Goal: Task Accomplishment & Management: Manage account settings

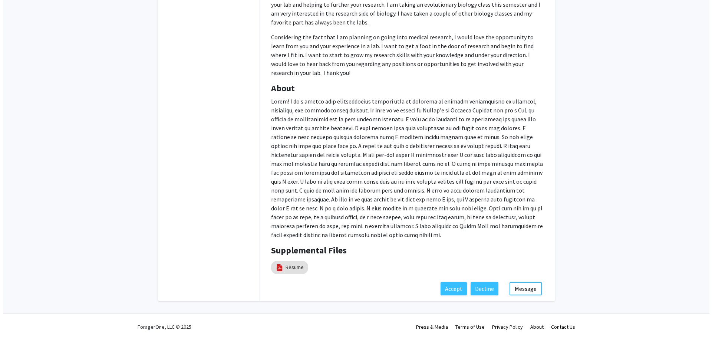
scroll to position [281, 0]
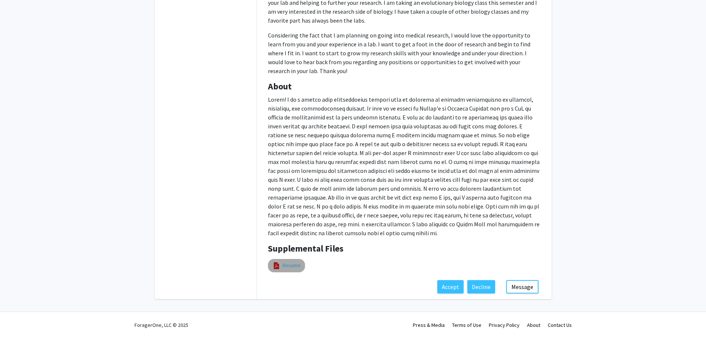
click at [284, 265] on link "Resume" at bounding box center [291, 265] width 18 height 8
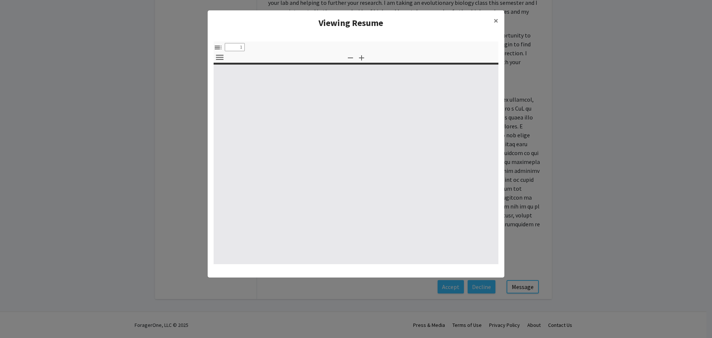
type input "0"
select select "custom"
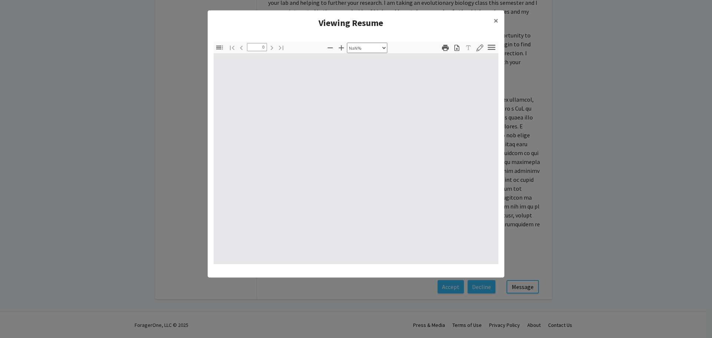
type input "1"
select select "auto"
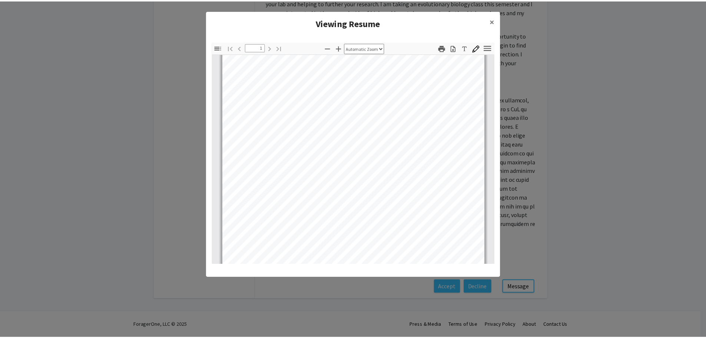
scroll to position [0, 0]
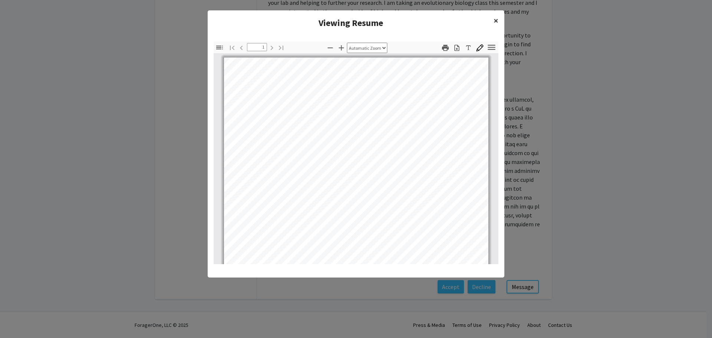
click at [495, 21] on span "×" at bounding box center [495, 20] width 5 height 11
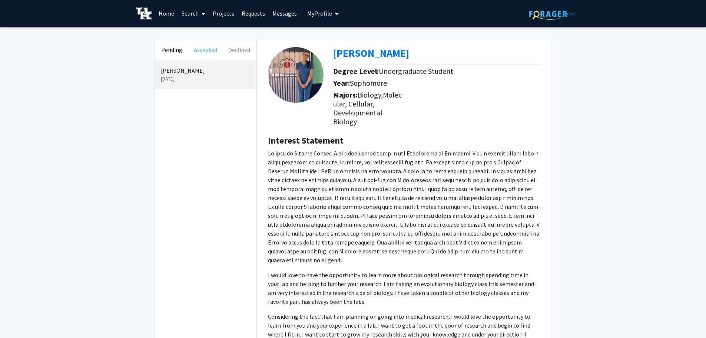
click at [202, 53] on button "Accepted" at bounding box center [206, 50] width 34 height 20
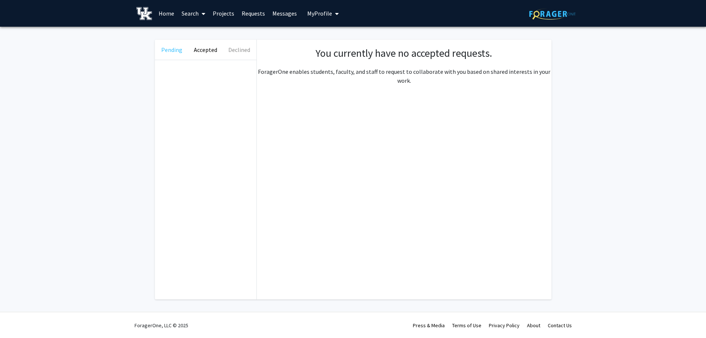
click at [177, 52] on button "Pending" at bounding box center [172, 50] width 34 height 20
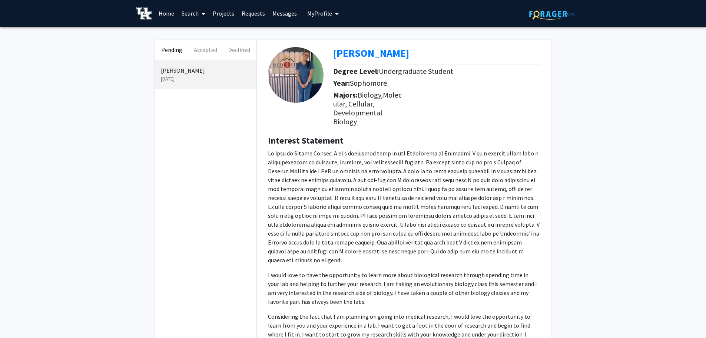
click at [323, 14] on span "My Profile" at bounding box center [319, 13] width 25 height 7
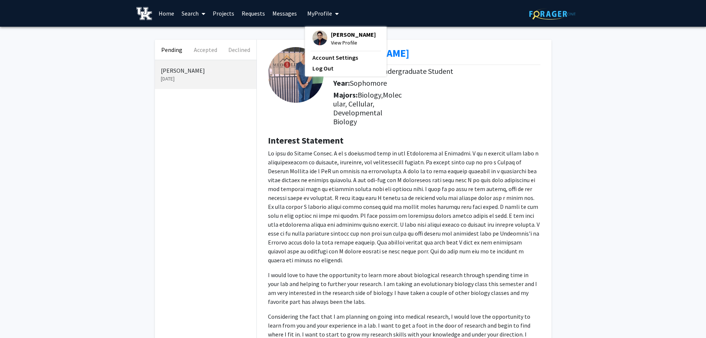
click at [336, 35] on span "[PERSON_NAME]" at bounding box center [353, 34] width 45 height 8
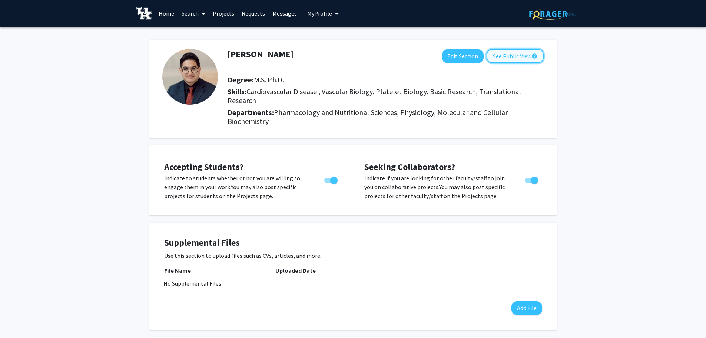
click at [513, 49] on button "See Public View help" at bounding box center [515, 56] width 57 height 14
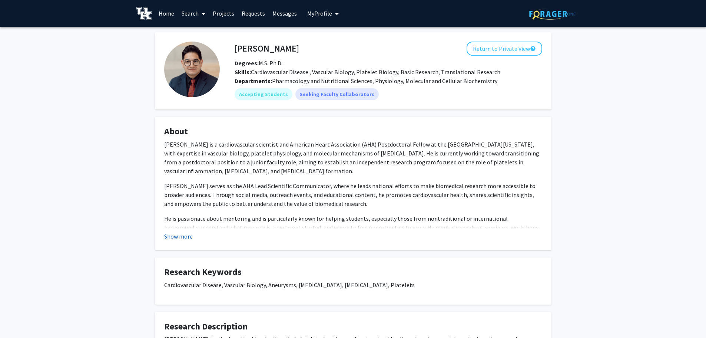
click at [178, 237] on button "Show more" at bounding box center [178, 236] width 29 height 9
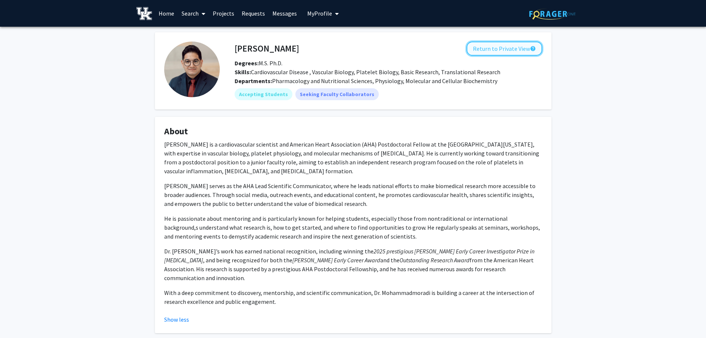
click at [499, 51] on button "Return to Private View help" at bounding box center [505, 49] width 76 height 14
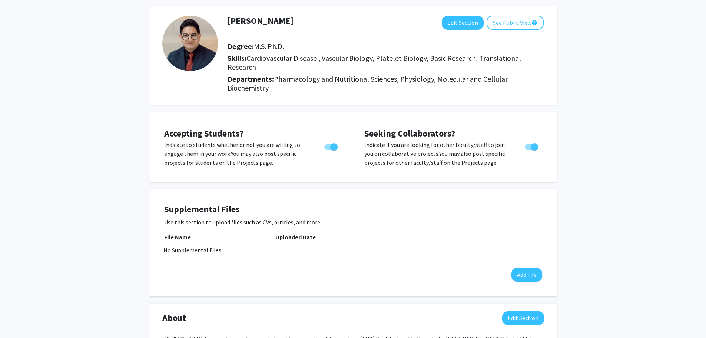
scroll to position [37, 0]
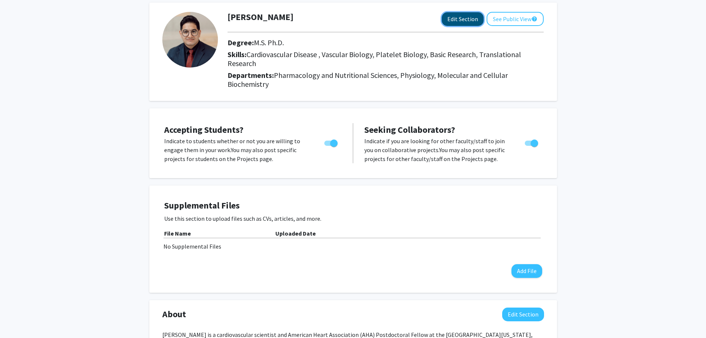
click at [452, 15] on button "Edit Section" at bounding box center [463, 19] width 42 height 14
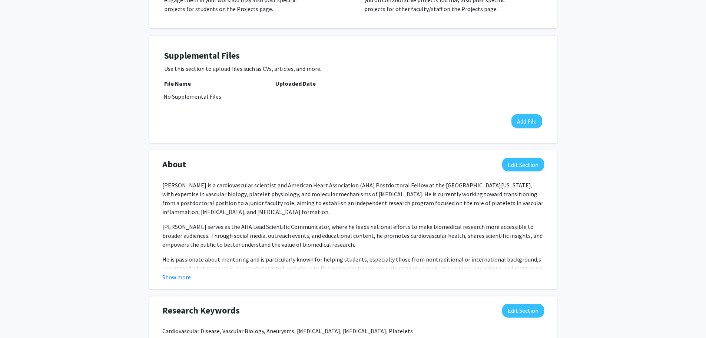
scroll to position [371, 0]
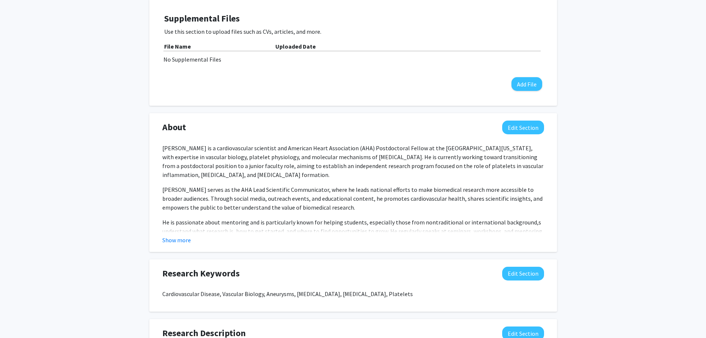
click at [524, 223] on p "He is passionate about mentoring and is particularly known for helping students…" at bounding box center [353, 231] width 382 height 27
click at [527, 132] on button "Edit Section" at bounding box center [523, 127] width 42 height 14
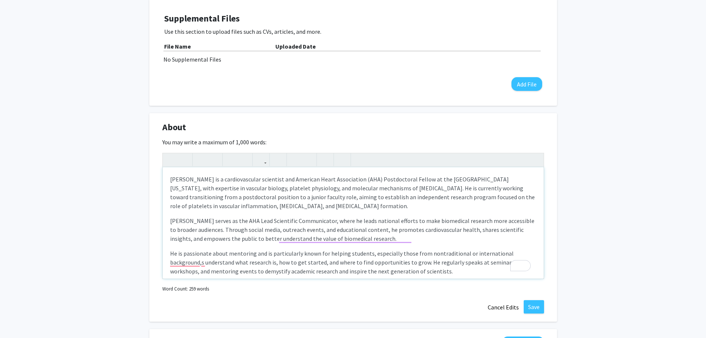
scroll to position [0, 0]
click at [199, 264] on p "He is passionate about mentoring and is particularly known for helping students…" at bounding box center [353, 262] width 366 height 27
click at [188, 251] on p "He is passionate about mentoring and is particularly known for helping students…" at bounding box center [353, 262] width 366 height 27
click at [186, 253] on p "He is passionate about mentoring and is particularly known for helping students…" at bounding box center [353, 262] width 366 height 27
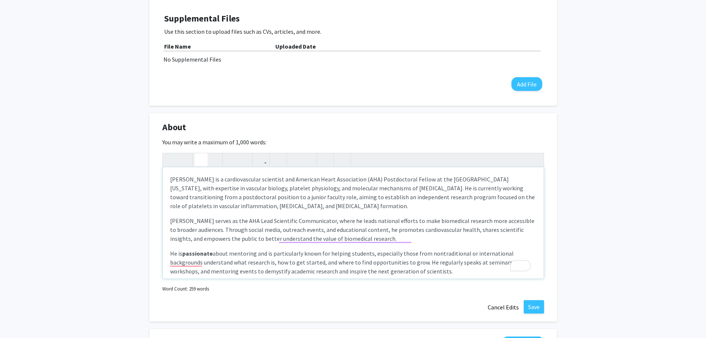
click at [223, 254] on p "He is passionate about mentoring and is particularly known for helping students…" at bounding box center [353, 262] width 366 height 27
click at [239, 254] on p "He is passionate about mentoring and is particularly known for helping students…" at bounding box center [353, 262] width 366 height 27
click at [478, 200] on p "[PERSON_NAME] is a cardiovascular scientist and American Heart Association (AHA…" at bounding box center [353, 193] width 366 height 36
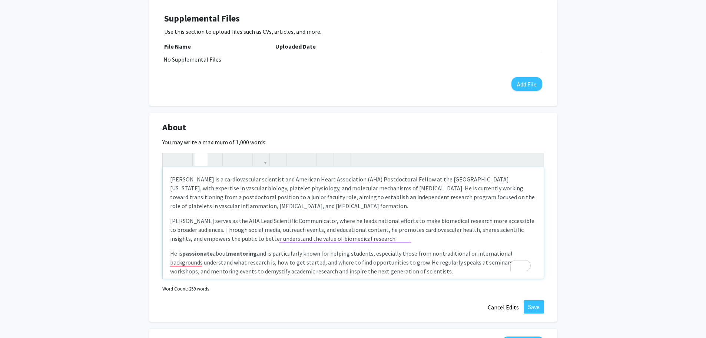
click at [198, 153] on use "button" at bounding box center [198, 153] width 0 height 0
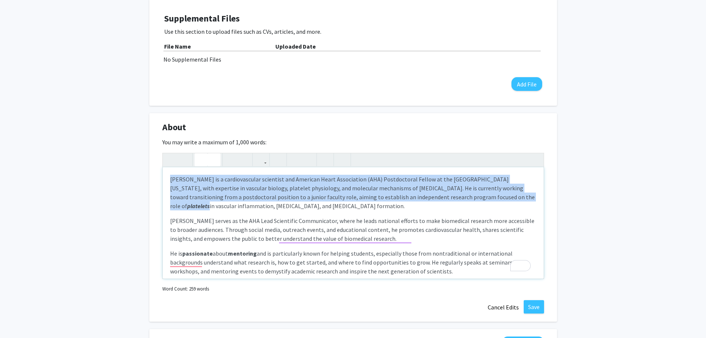
click at [215, 162] on icon "button" at bounding box center [214, 159] width 6 height 12
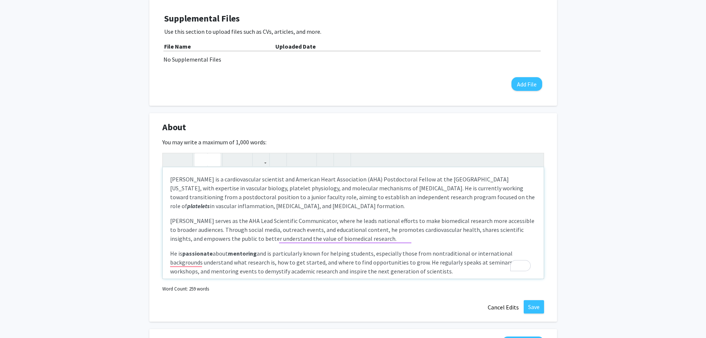
click at [222, 207] on p "[PERSON_NAME] is a cardiovascular scientist and American Heart Association (AHA…" at bounding box center [353, 193] width 366 height 36
click at [270, 206] on p "[PERSON_NAME] is a cardiovascular scientist and American Heart Association (AHA…" at bounding box center [353, 193] width 366 height 36
type textarea "<p>Shayan is a cardiovascular scientist and American Heart Association (AHA) Po…"
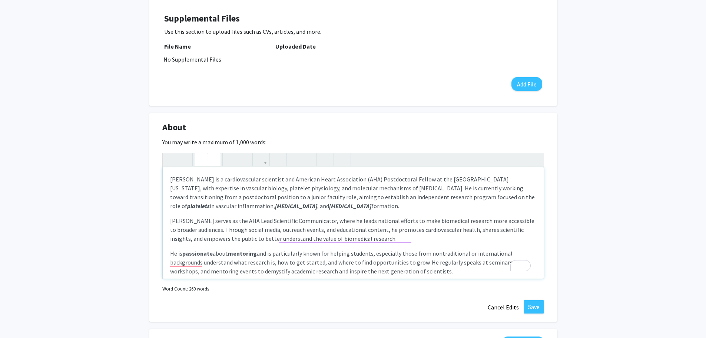
click at [458, 215] on div "[PERSON_NAME] is a cardiovascular scientist and American Heart Association (AHA…" at bounding box center [353, 222] width 381 height 111
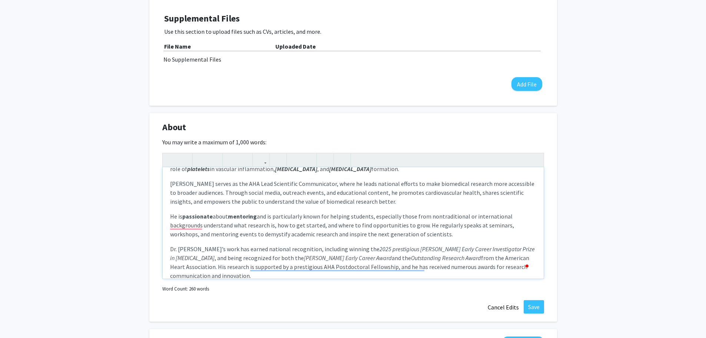
click at [439, 210] on div "[PERSON_NAME] is a cardiovascular scientist and American Heart Association (AHA…" at bounding box center [353, 222] width 381 height 111
click at [269, 232] on p "He is passionate about mentoring and is particularly known for helping students…" at bounding box center [353, 225] width 366 height 27
click at [323, 239] on div "[PERSON_NAME] is a cardiovascular scientist and American Heart Association (AHA…" at bounding box center [353, 222] width 381 height 111
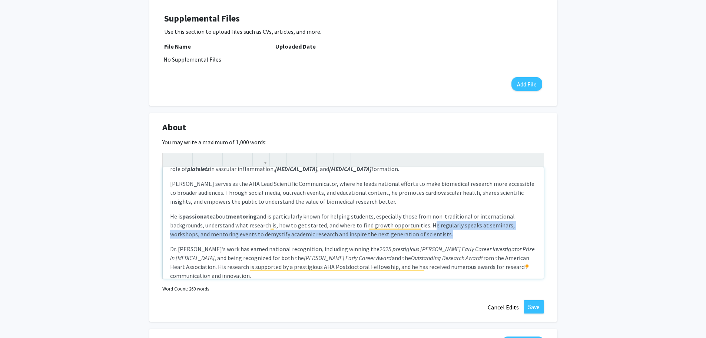
drag, startPoint x: 453, startPoint y: 235, endPoint x: 430, endPoint y: 227, distance: 24.1
click at [430, 227] on p "He is passionate about mentoring and is particularly known for helping students…" at bounding box center [353, 225] width 366 height 27
click at [468, 236] on p "He is passionate about mentoring and is particularly known for helping students…" at bounding box center [353, 225] width 366 height 27
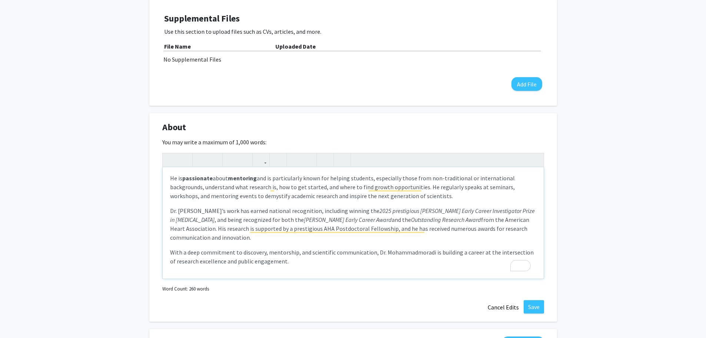
scroll to position [76, 0]
click at [535, 304] on button "Save" at bounding box center [534, 306] width 20 height 13
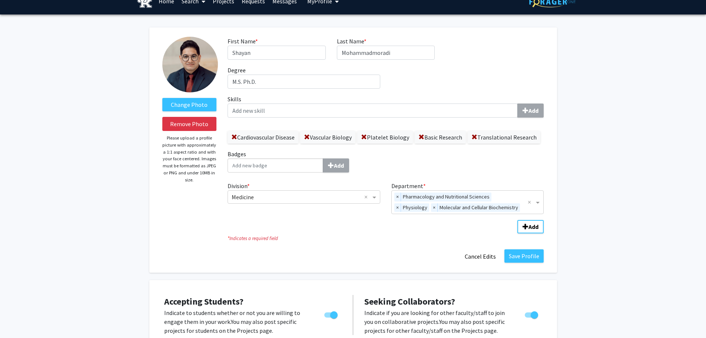
scroll to position [0, 0]
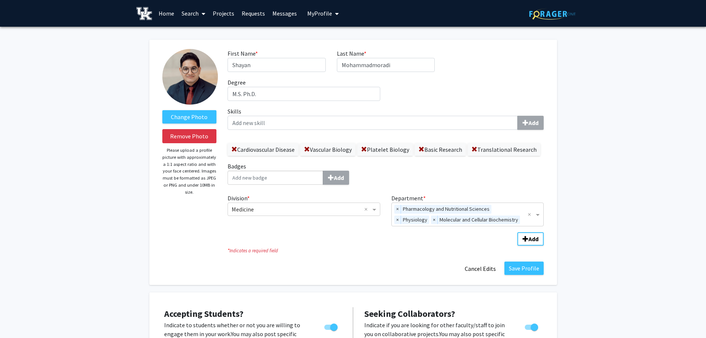
click at [320, 13] on span "My Profile" at bounding box center [319, 13] width 25 height 7
click at [325, 42] on div "[PERSON_NAME] View Profile" at bounding box center [343, 38] width 63 height 16
click at [332, 16] on span "My profile dropdown to access profile and logout" at bounding box center [335, 14] width 7 height 26
click at [333, 47] on span "View Profile" at bounding box center [353, 43] width 45 height 8
click at [171, 13] on link "Home" at bounding box center [166, 13] width 23 height 26
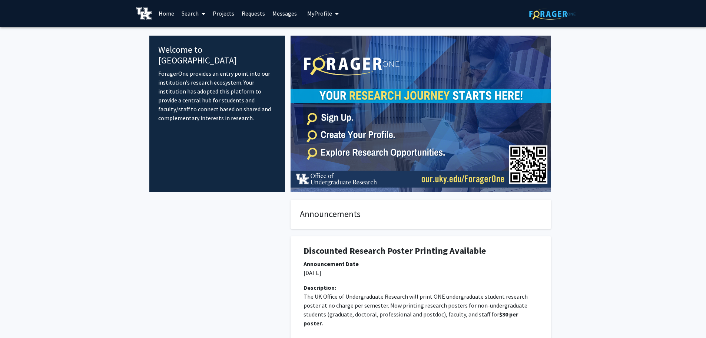
click at [321, 14] on span "My Profile" at bounding box center [319, 13] width 25 height 7
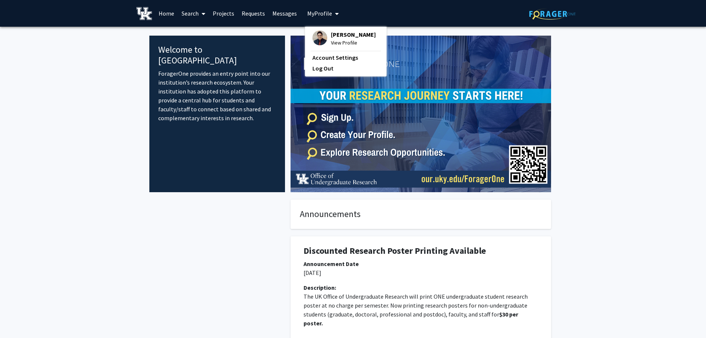
click at [337, 39] on span "[PERSON_NAME]" at bounding box center [353, 34] width 45 height 8
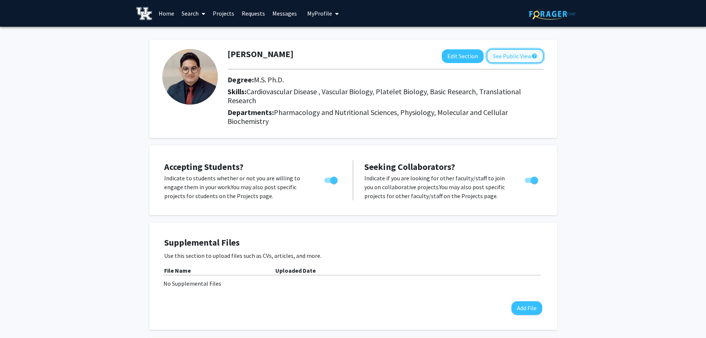
click at [519, 54] on button "See Public View help" at bounding box center [515, 56] width 57 height 14
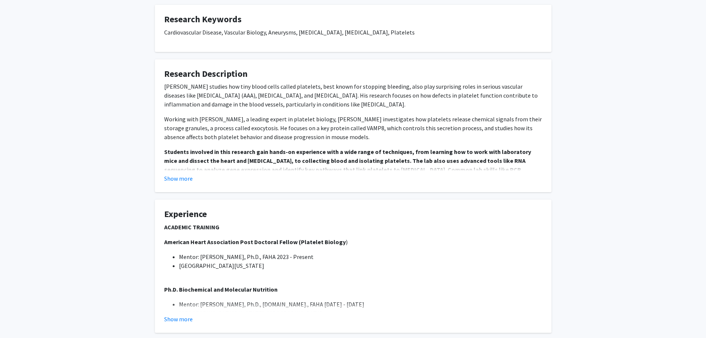
scroll to position [259, 0]
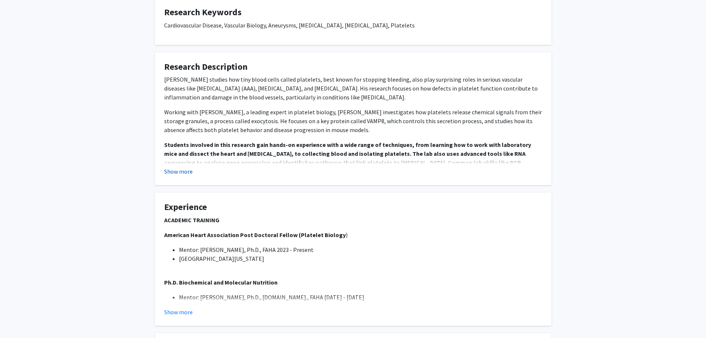
click at [189, 174] on button "Show more" at bounding box center [178, 171] width 29 height 9
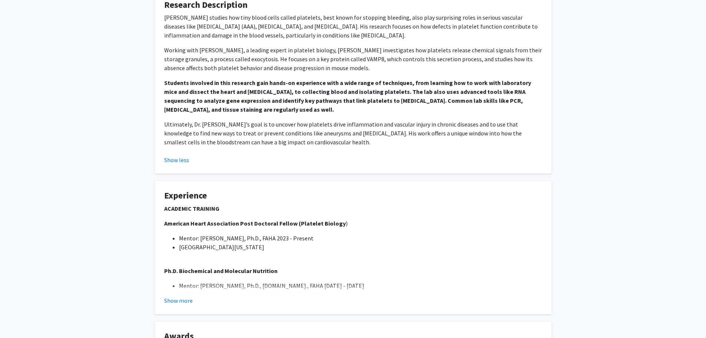
scroll to position [334, 0]
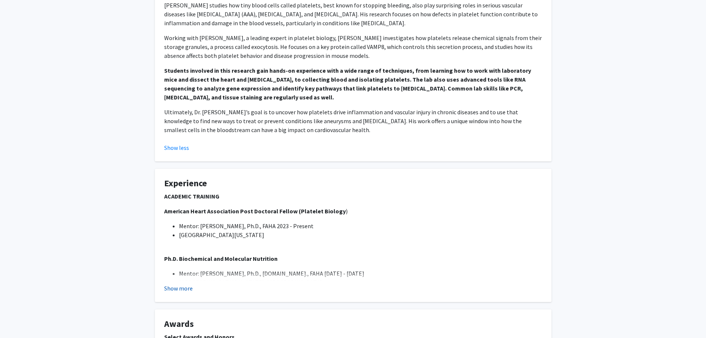
click at [175, 289] on button "Show more" at bounding box center [178, 288] width 29 height 9
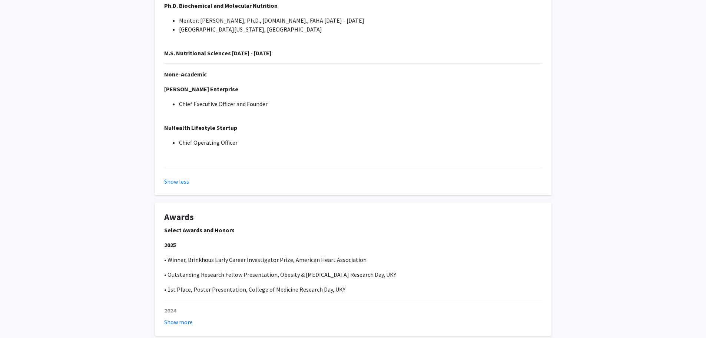
scroll to position [593, 0]
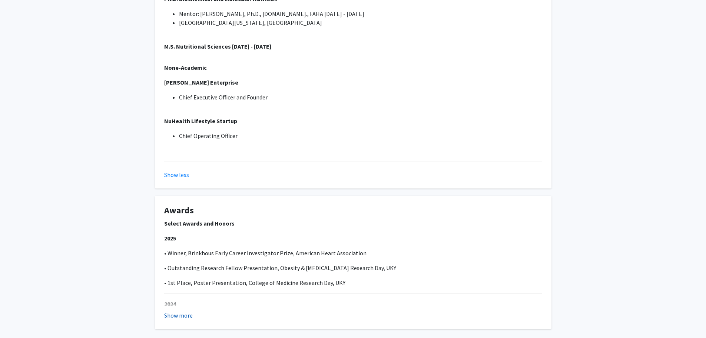
click at [176, 314] on button "Show more" at bounding box center [178, 315] width 29 height 9
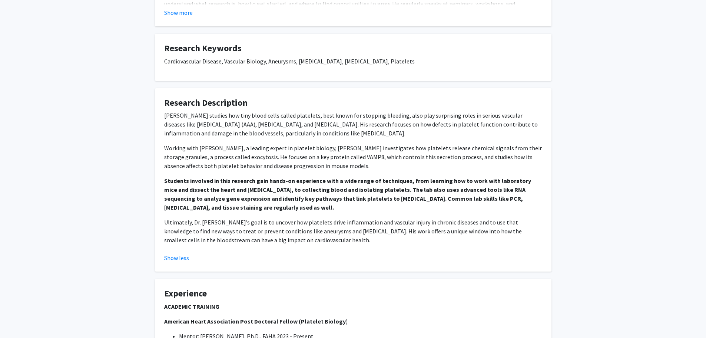
scroll to position [0, 0]
